Goal: Navigation & Orientation: Go to known website

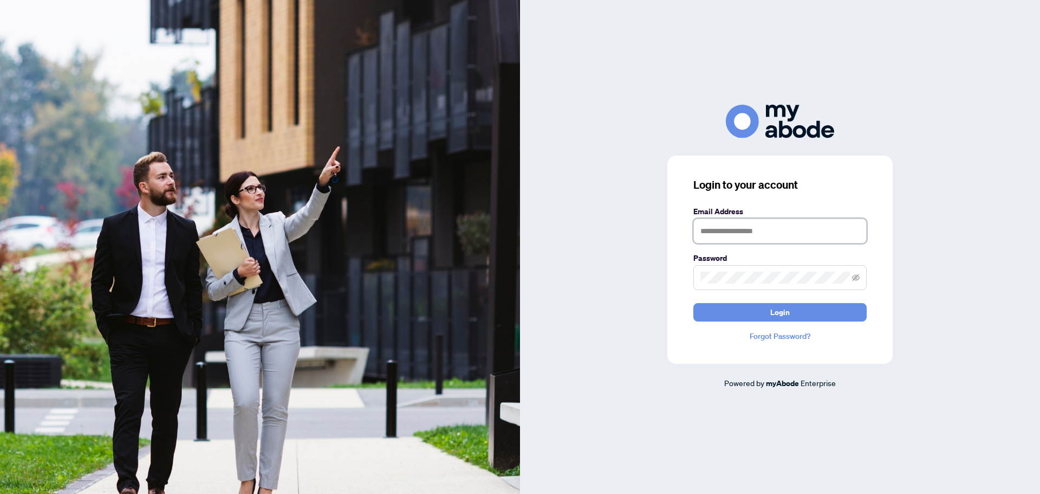
type input "**********"
click at [832, 308] on button "Login" at bounding box center [780, 312] width 173 height 18
